Goal: Task Accomplishment & Management: Use online tool/utility

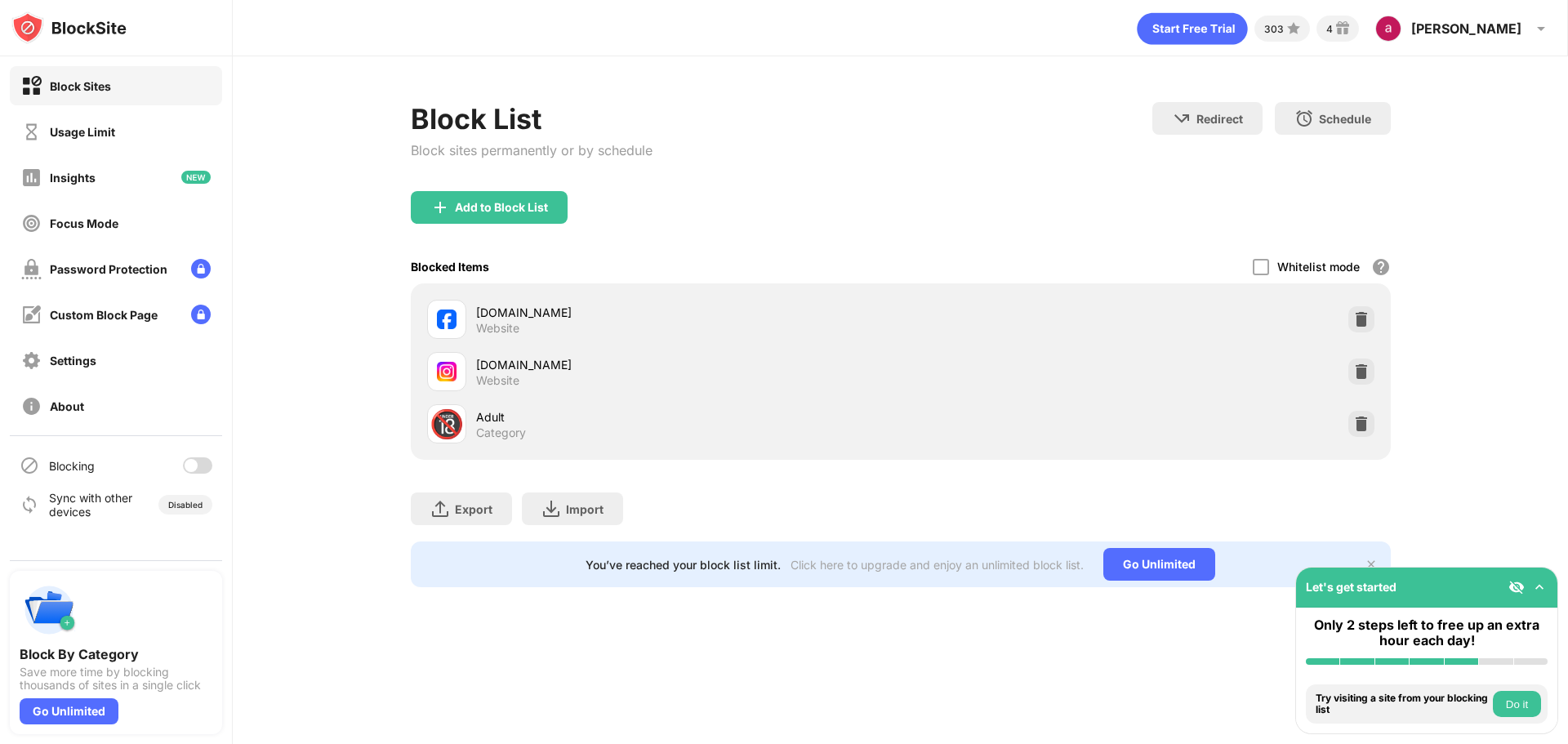
click at [202, 462] on div at bounding box center [198, 466] width 30 height 16
